Goal: Download file/media

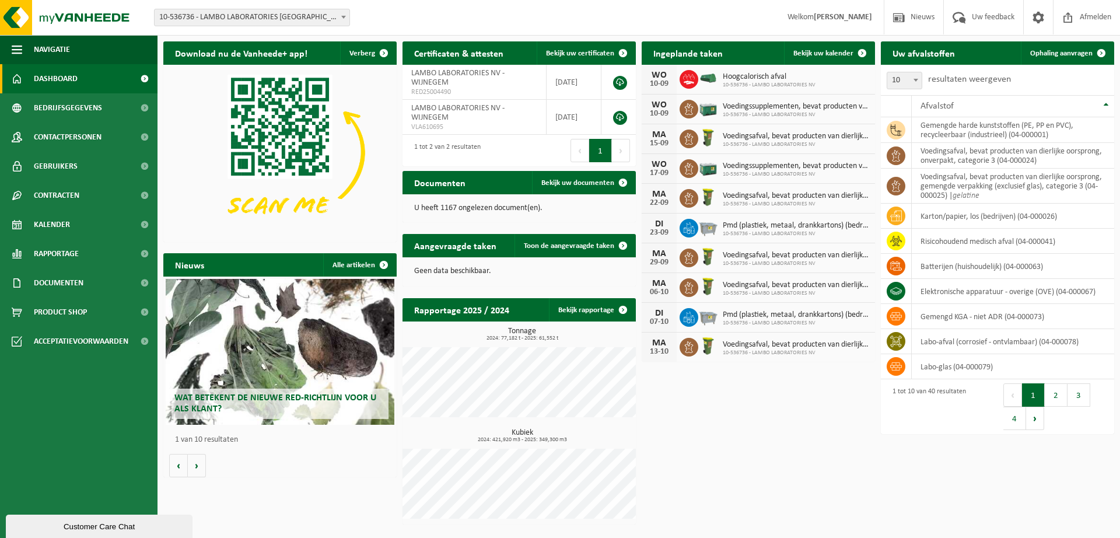
click at [837, 17] on strong "[PERSON_NAME]" at bounding box center [843, 17] width 58 height 9
click at [74, 261] on span "Rapportage" at bounding box center [56, 253] width 45 height 29
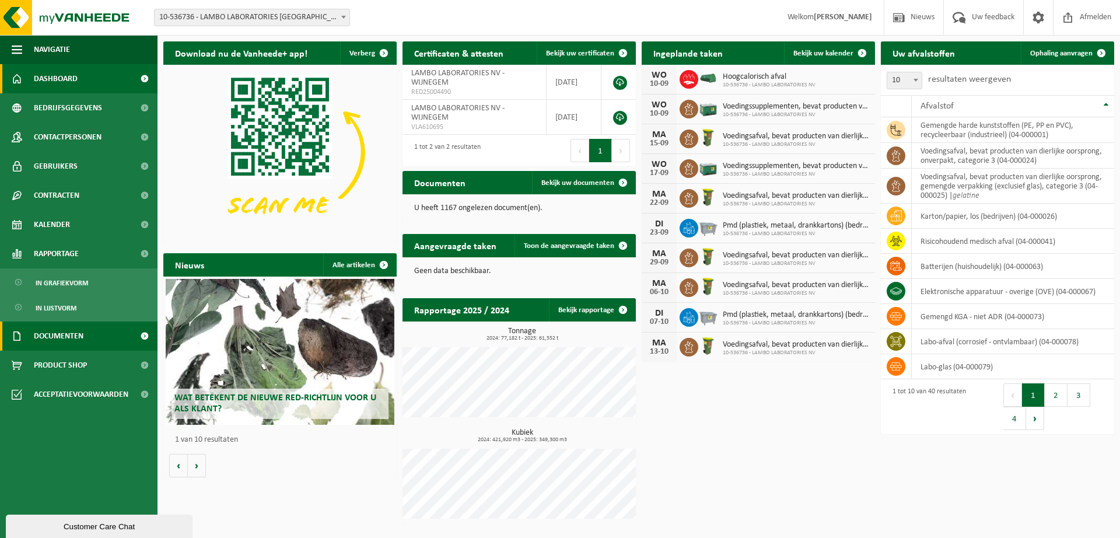
click at [75, 334] on span "Documenten" at bounding box center [59, 335] width 50 height 29
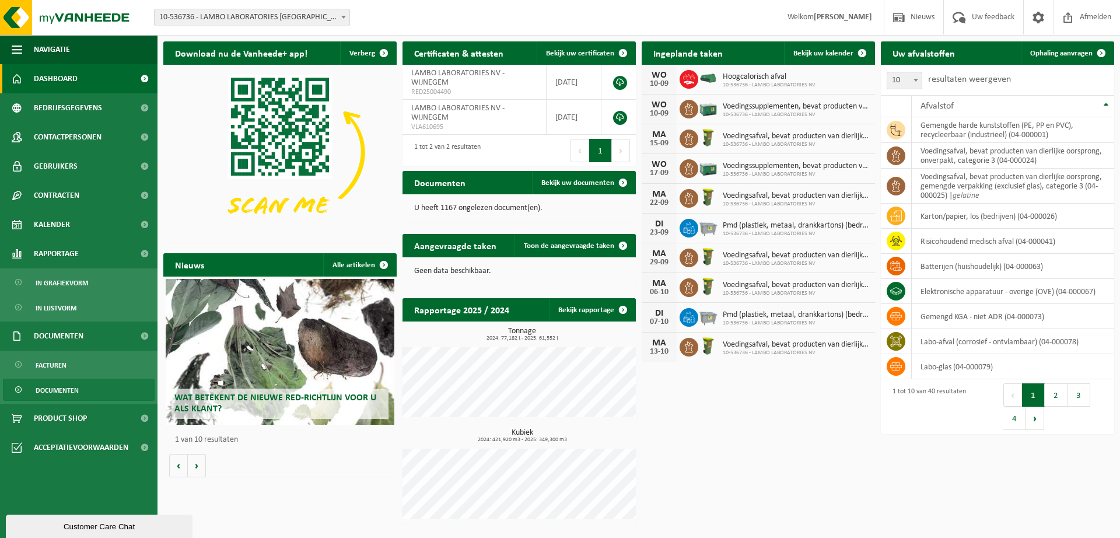
click at [61, 392] on span "Documenten" at bounding box center [57, 390] width 43 height 22
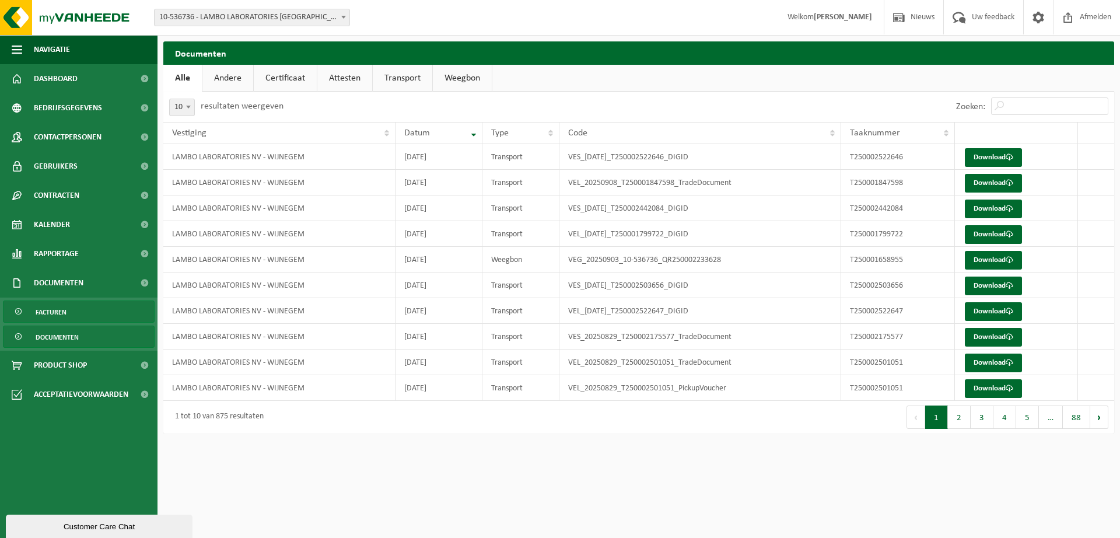
click at [50, 309] on span "Facturen" at bounding box center [51, 312] width 31 height 22
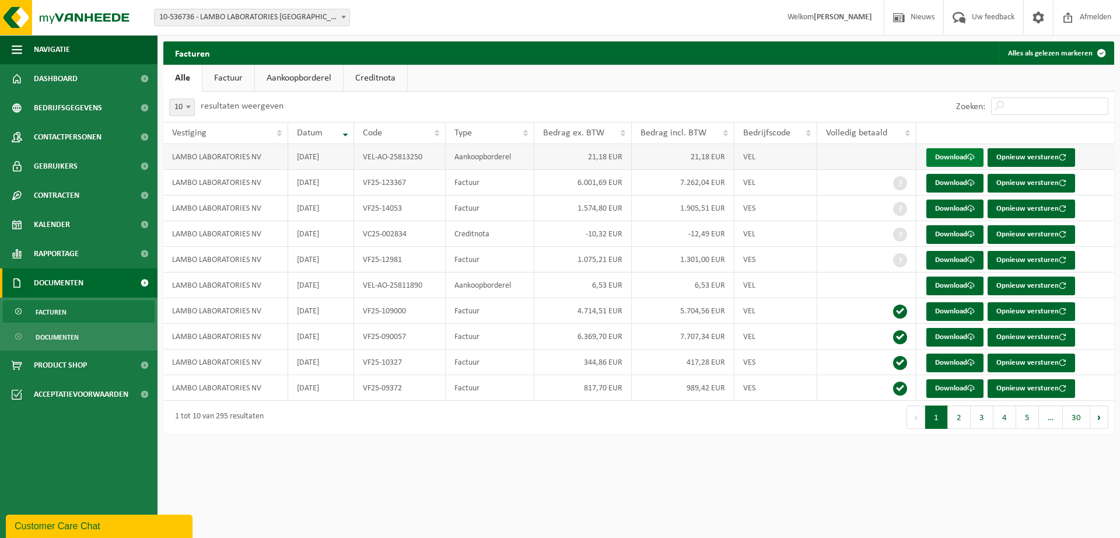
click at [970, 152] on link "Download" at bounding box center [954, 157] width 57 height 19
